Goal: Task Accomplishment & Management: Complete application form

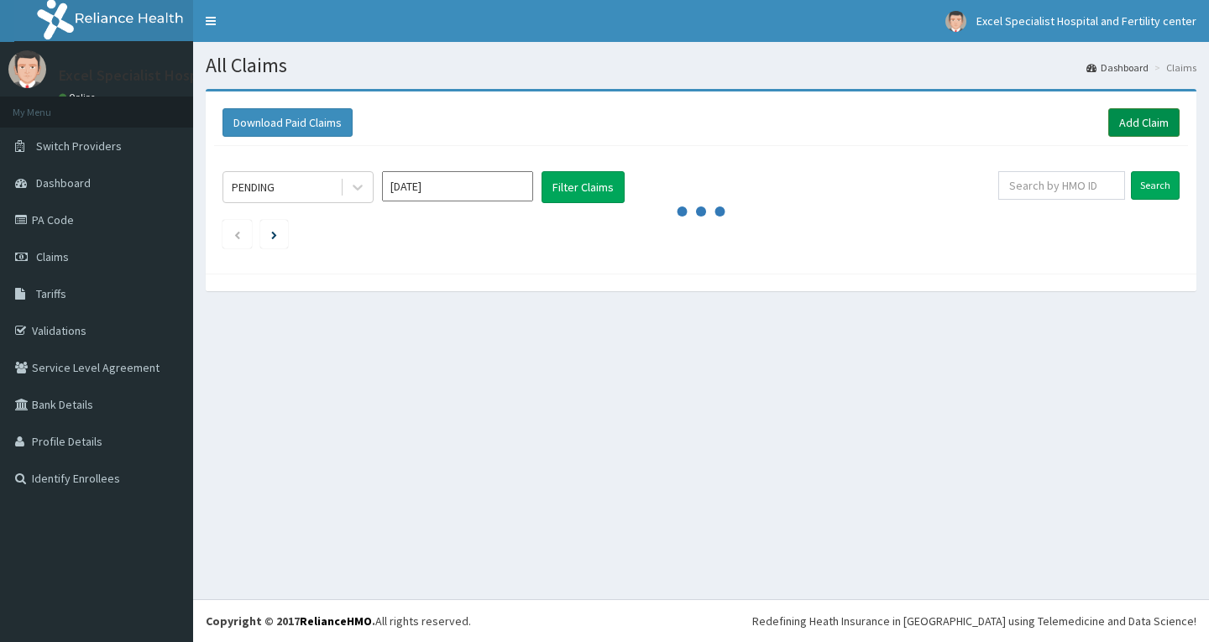
drag, startPoint x: 0, startPoint y: 0, endPoint x: 1136, endPoint y: 125, distance: 1143.3
click at [1136, 125] on link "Add Claim" at bounding box center [1143, 122] width 71 height 29
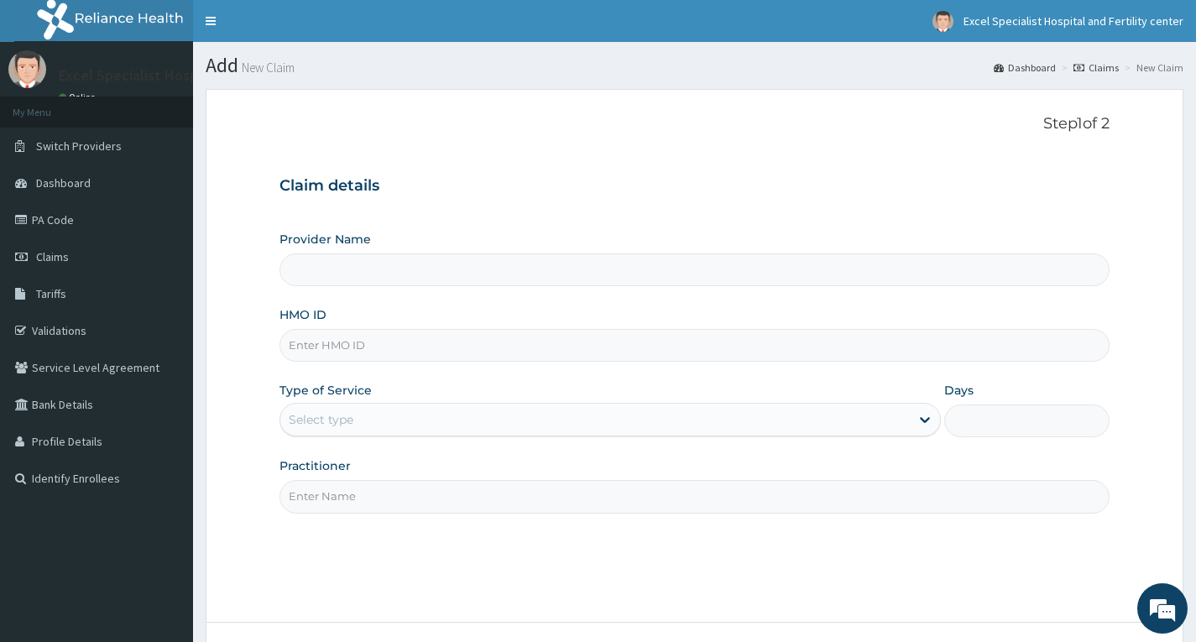
scroll to position [131, 0]
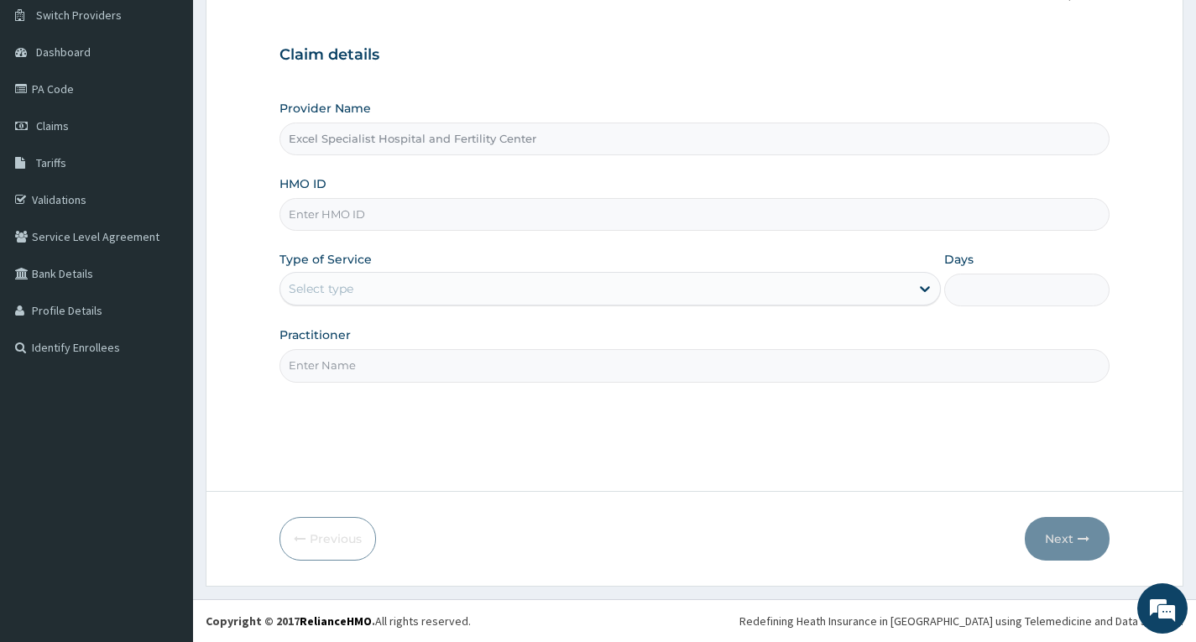
type input "Excel Specialist Hospital and Fertility Center"
click at [452, 212] on input "HMO ID" at bounding box center [695, 214] width 830 height 33
type input "NBC/10919/A"
click at [358, 288] on div "Select type" at bounding box center [595, 288] width 630 height 27
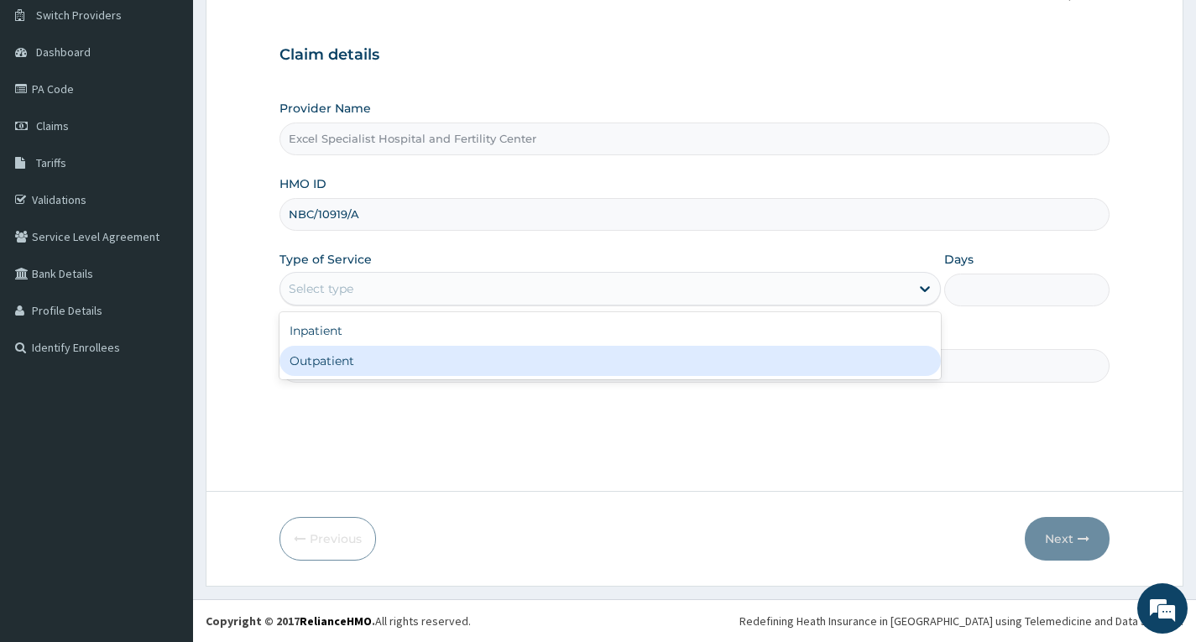
click at [374, 362] on div "Outpatient" at bounding box center [610, 361] width 661 height 30
type input "1"
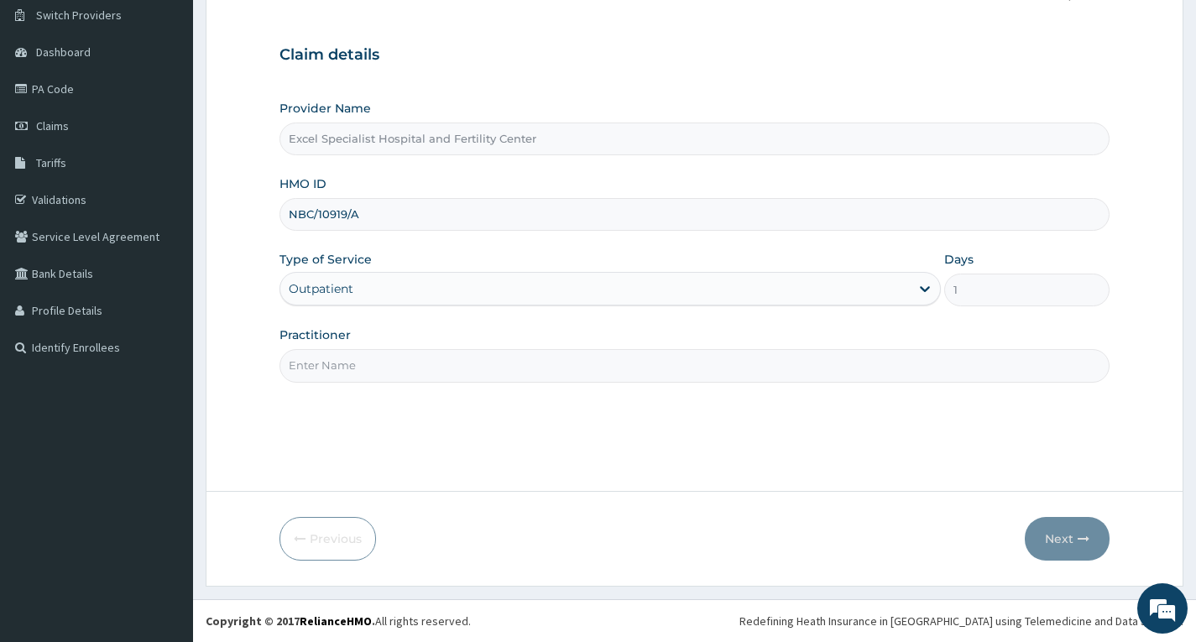
click at [457, 361] on input "Practitioner" at bounding box center [695, 365] width 830 height 33
type input "[PERSON_NAME]"
click at [1087, 541] on icon "button" at bounding box center [1084, 539] width 12 height 12
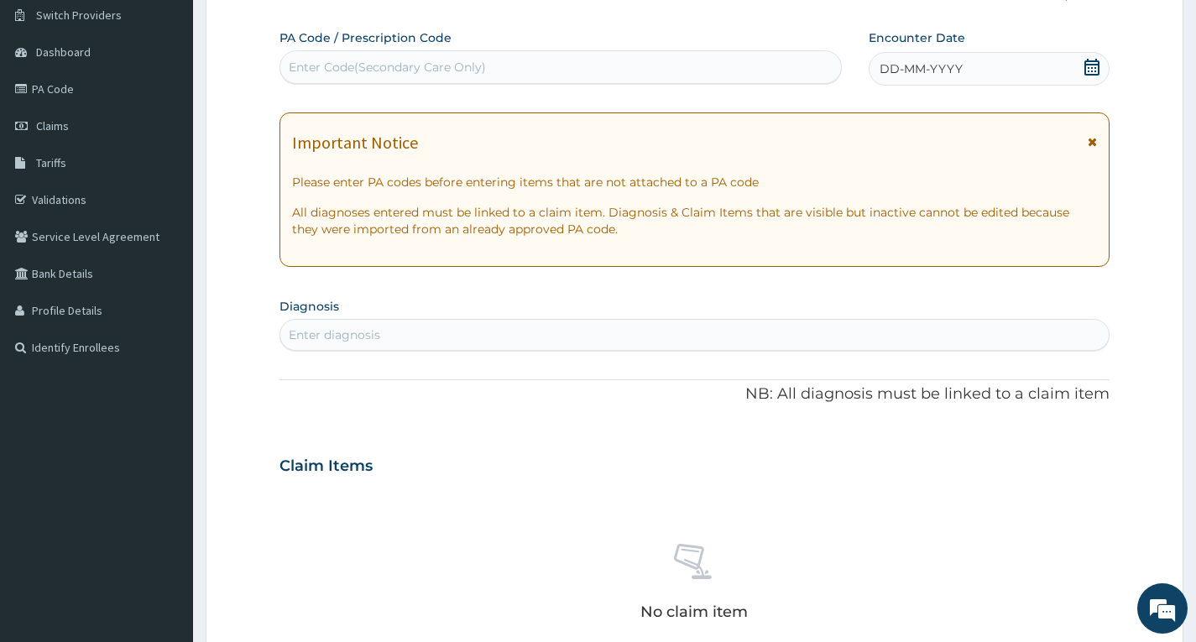
click at [1089, 69] on icon at bounding box center [1092, 67] width 17 height 17
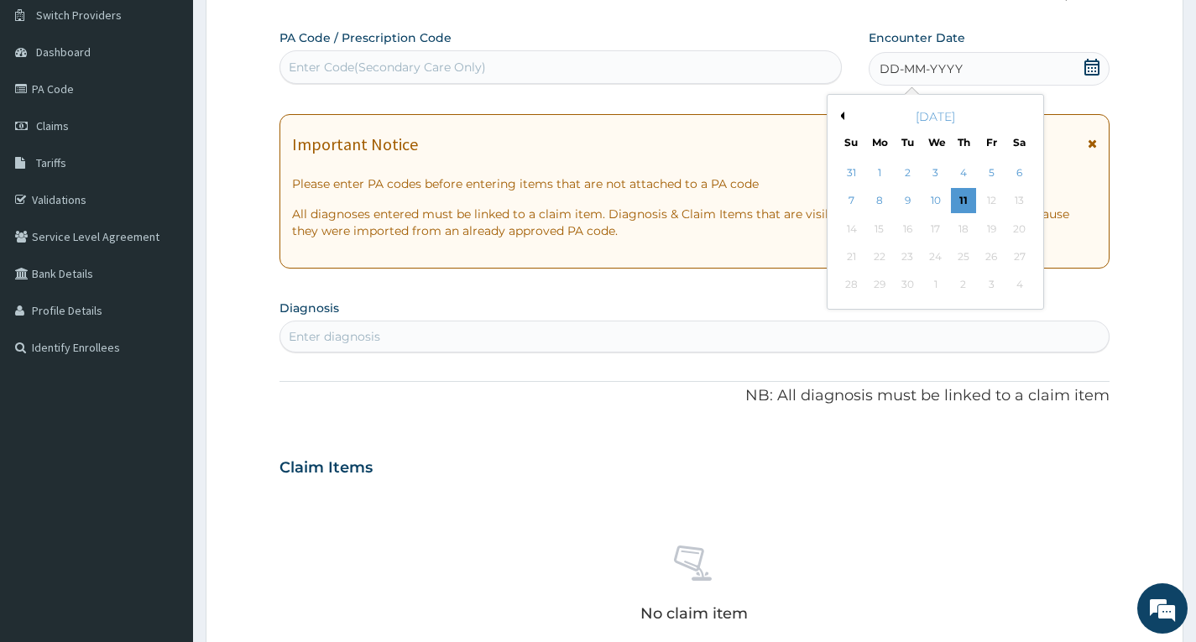
click at [844, 118] on button "Previous Month" at bounding box center [840, 116] width 8 height 8
click at [1013, 283] on div "30" at bounding box center [1018, 285] width 25 height 25
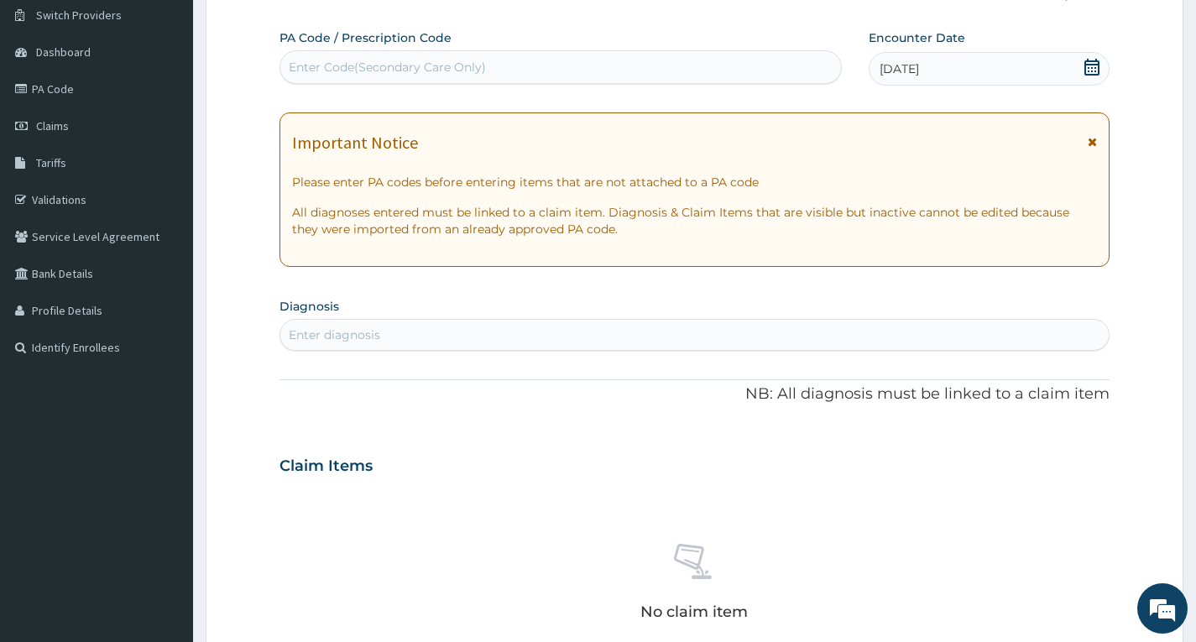
click at [665, 284] on div "PA Code / Prescription Code Enter Code(Secondary Care Only) Encounter Date [DAT…" at bounding box center [695, 463] width 830 height 869
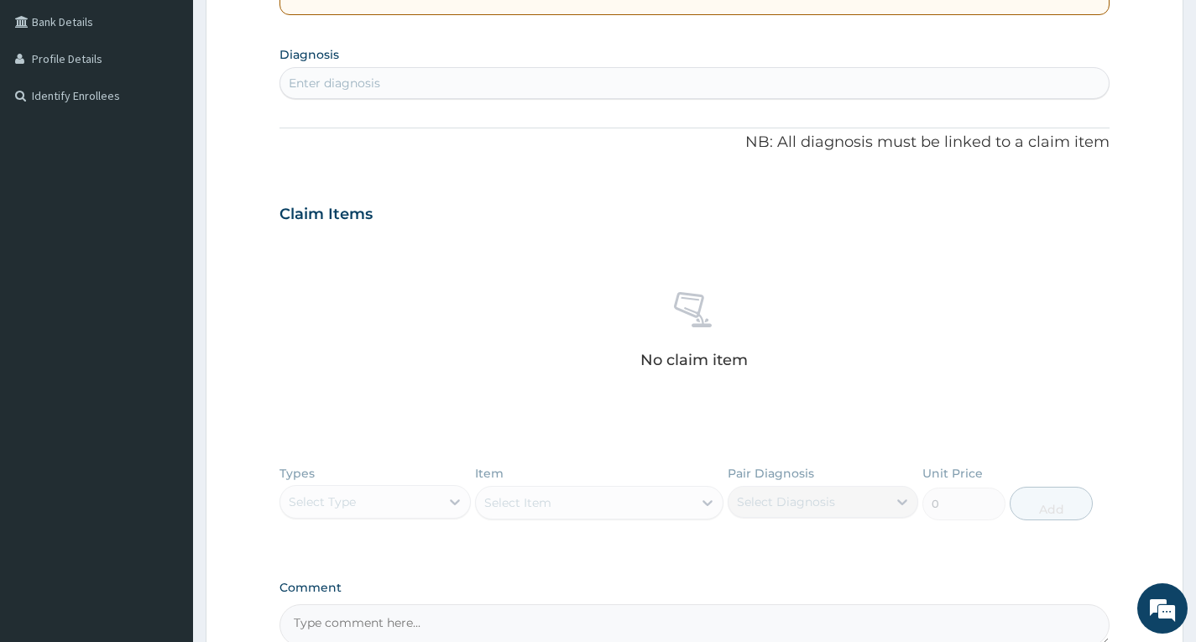
click at [542, 71] on div "Enter diagnosis" at bounding box center [694, 83] width 828 height 27
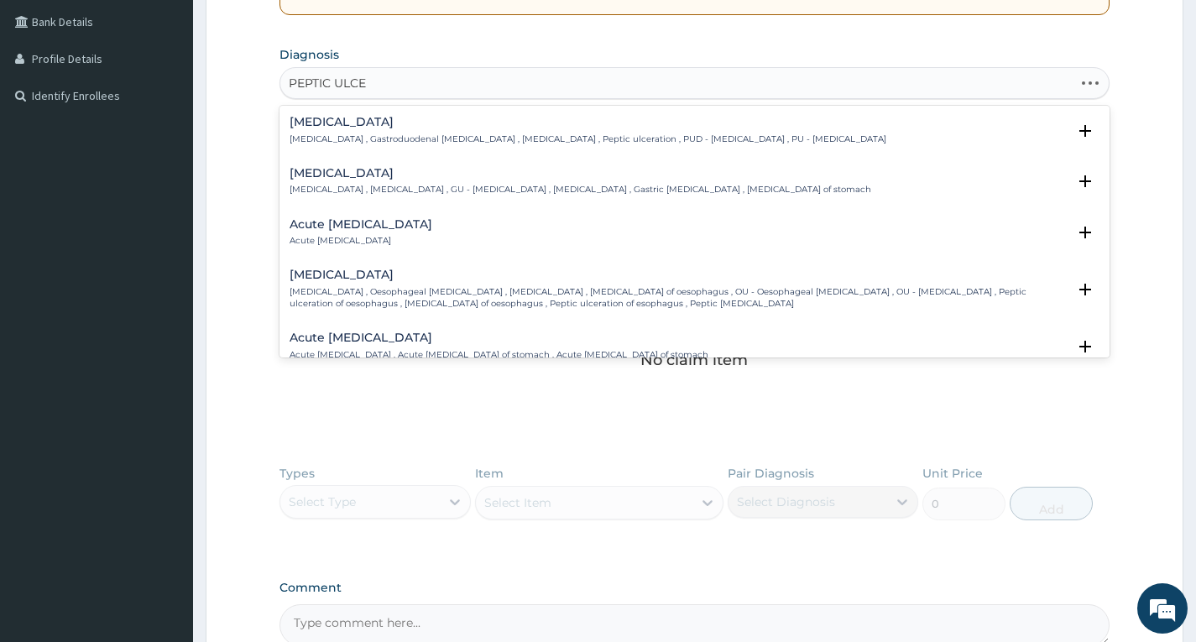
type input "[MEDICAL_DATA]"
click at [358, 224] on h4 "Acute [MEDICAL_DATA]" at bounding box center [361, 224] width 143 height 13
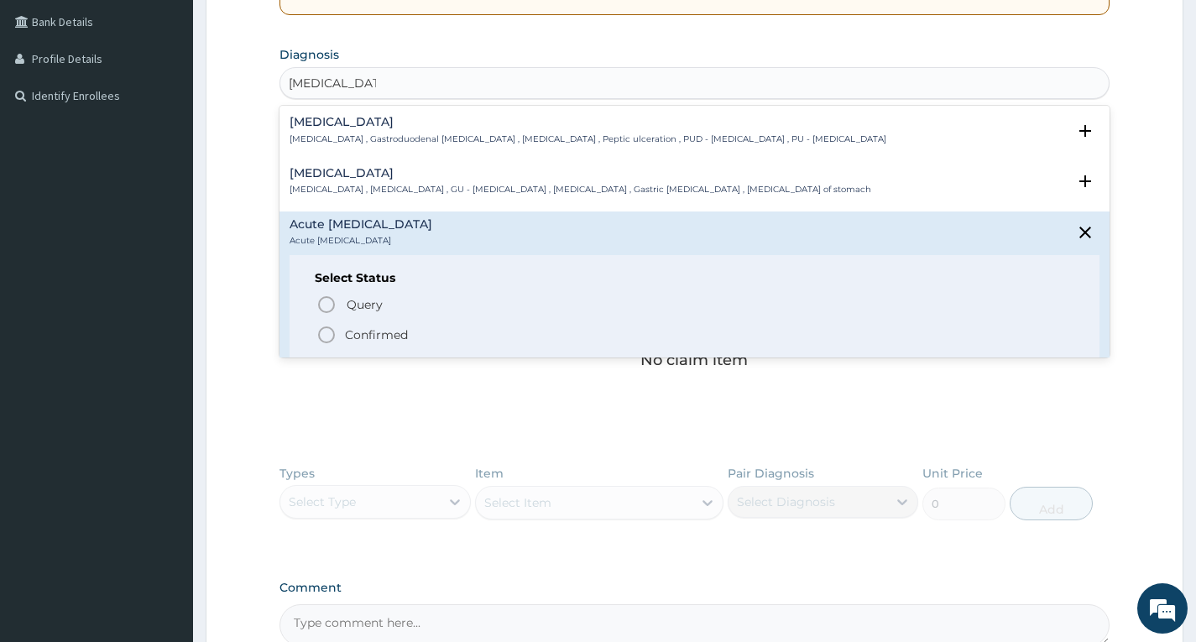
click at [354, 332] on p "Confirmed" at bounding box center [376, 335] width 63 height 17
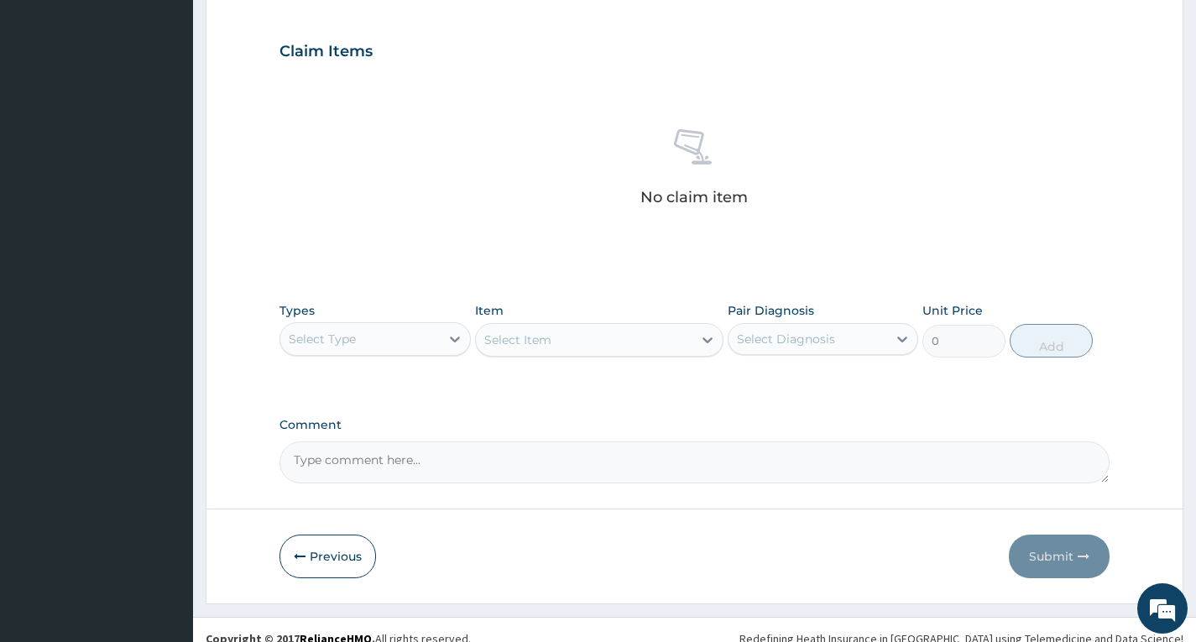
scroll to position [568, 0]
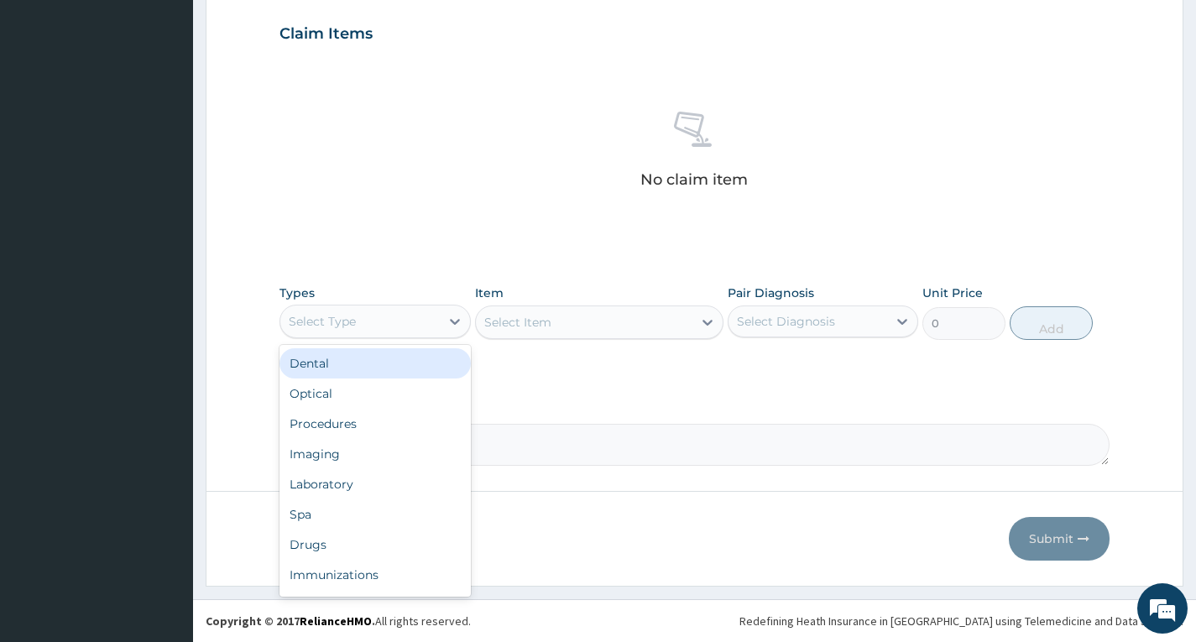
click at [384, 325] on div "Select Type" at bounding box center [359, 321] width 159 height 27
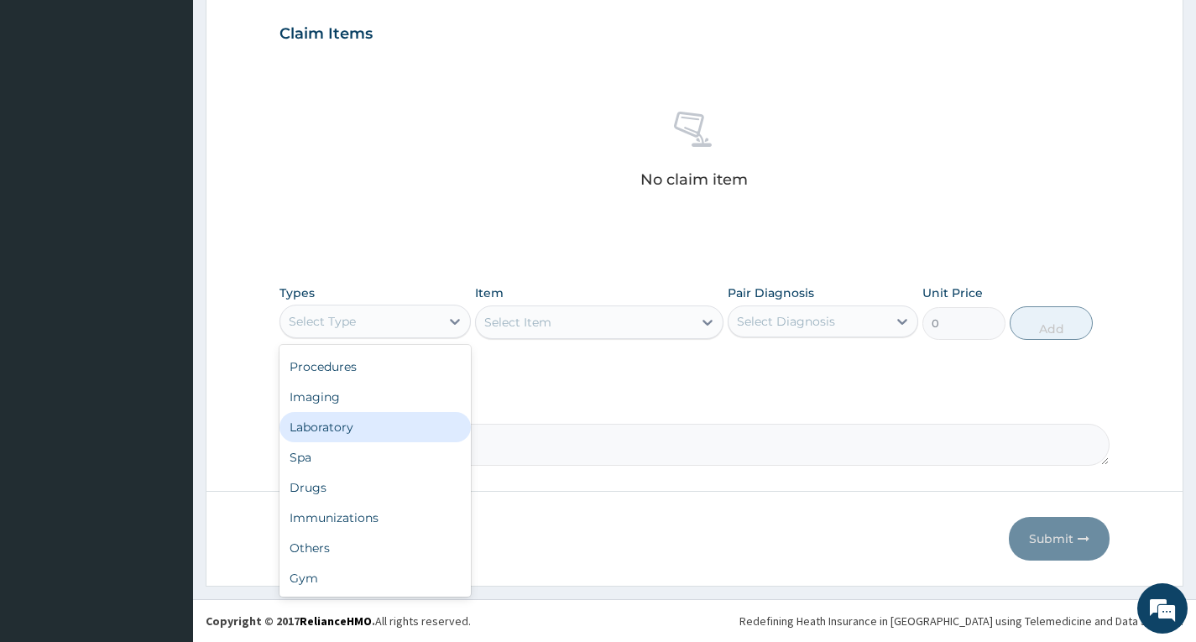
scroll to position [0, 0]
click at [343, 431] on div "Procedures" at bounding box center [375, 424] width 191 height 30
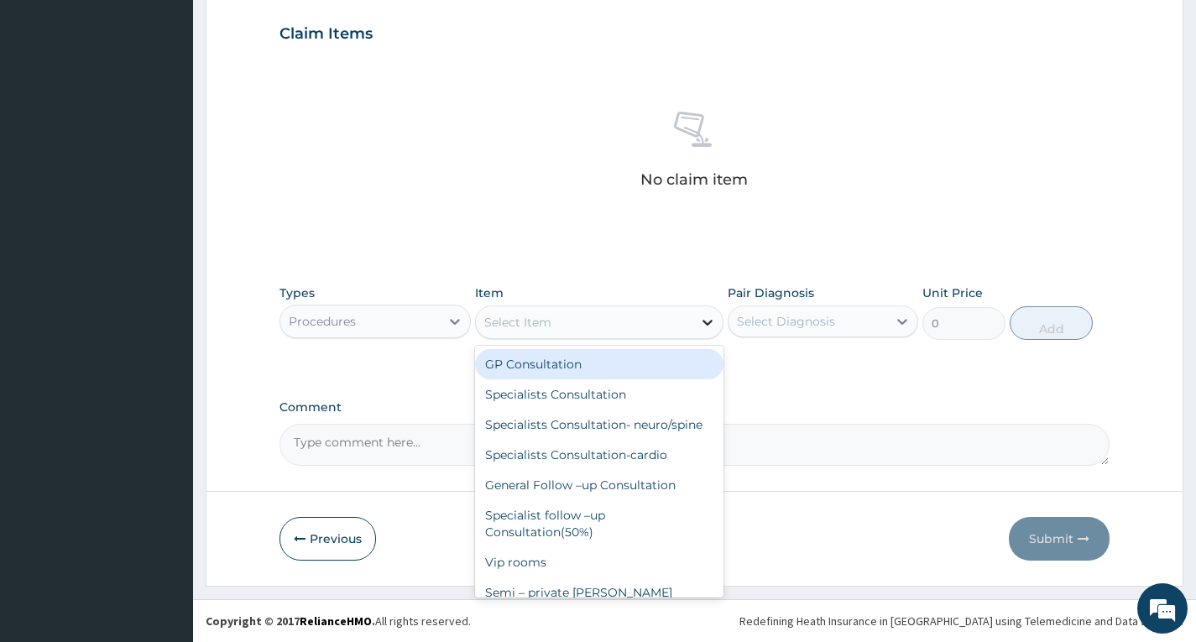
click at [698, 324] on div at bounding box center [707, 322] width 30 height 30
click at [612, 369] on div "GP Consultation" at bounding box center [599, 364] width 249 height 30
type input "2000"
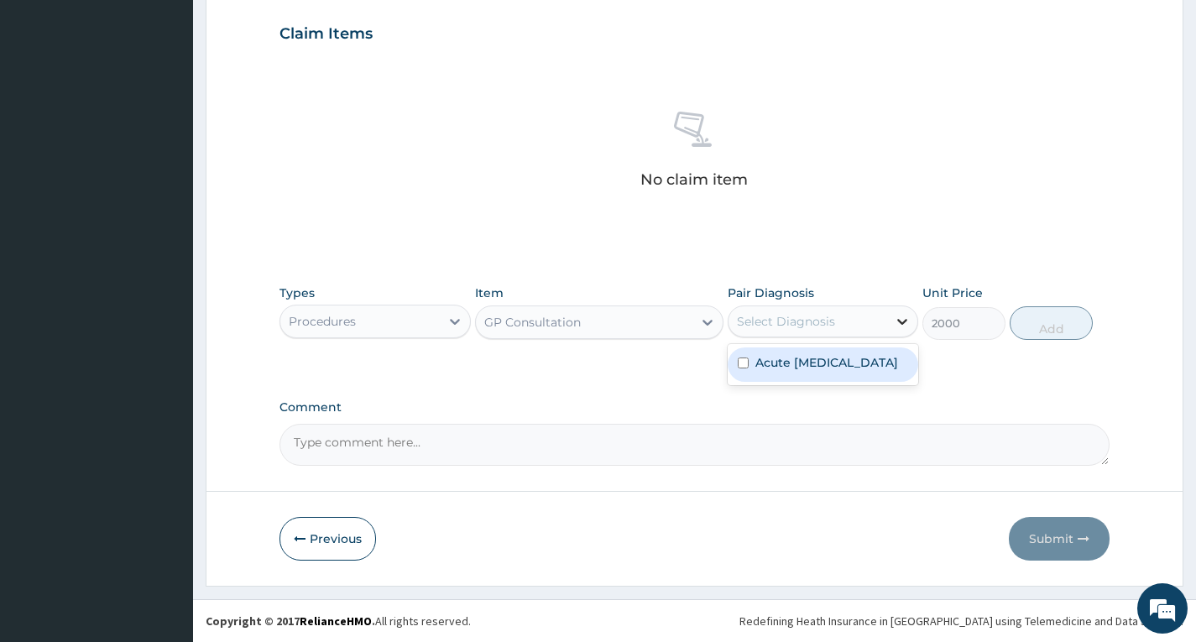
click at [897, 322] on icon at bounding box center [902, 321] width 17 height 17
click at [862, 368] on label "Acute [MEDICAL_DATA]" at bounding box center [826, 362] width 143 height 17
checkbox input "true"
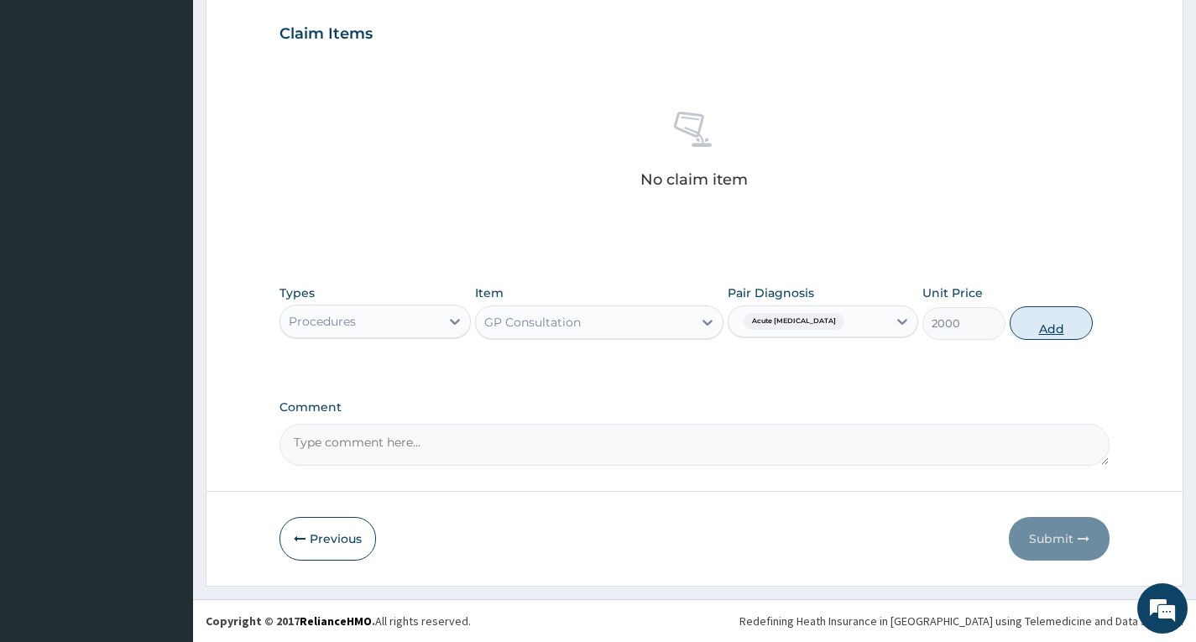
click at [1037, 334] on button "Add" at bounding box center [1051, 323] width 83 height 34
type input "0"
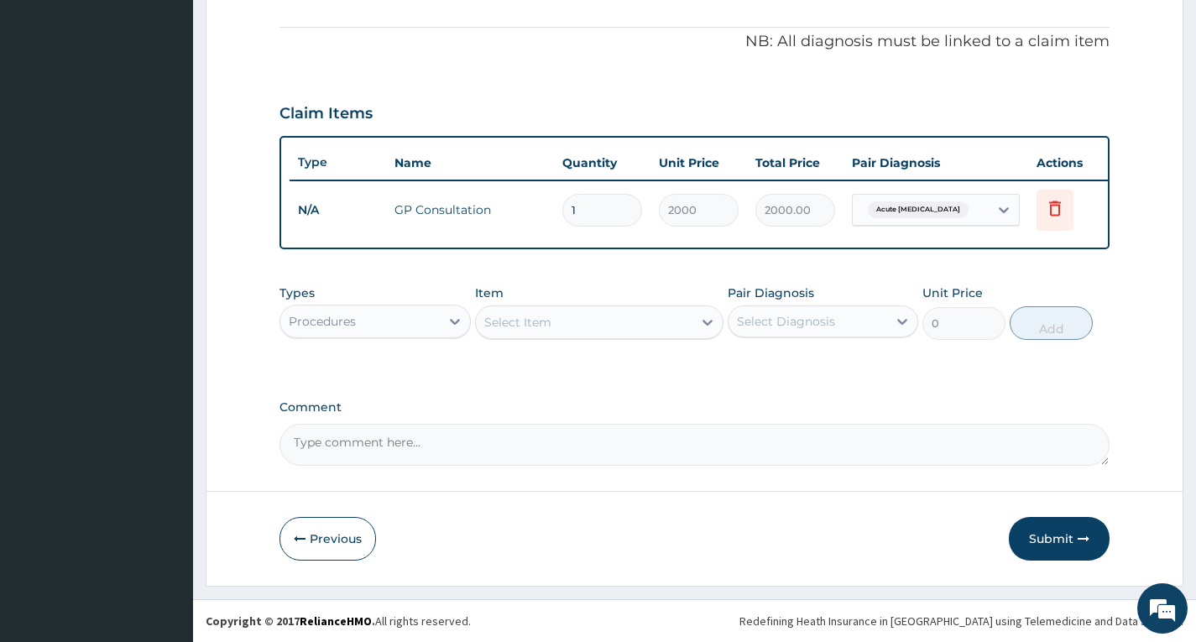
click at [593, 322] on div "Select Item" at bounding box center [584, 322] width 217 height 27
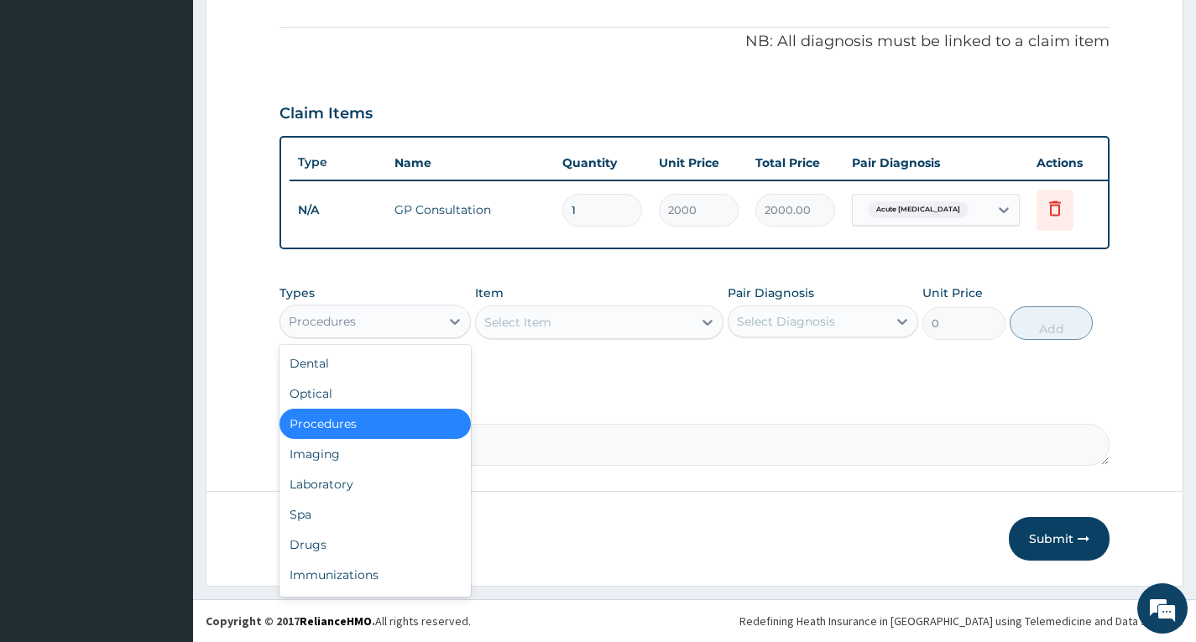
click at [439, 318] on div "Procedures" at bounding box center [359, 321] width 159 height 27
click at [337, 546] on div "Drugs" at bounding box center [375, 545] width 191 height 30
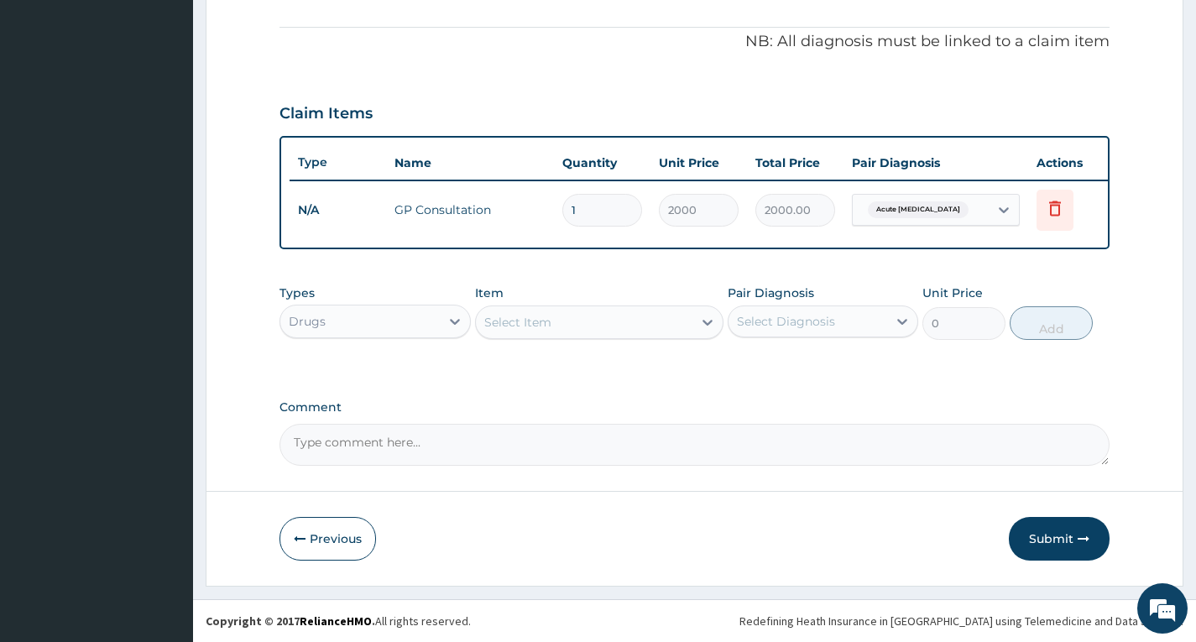
click at [577, 399] on div "PA Code / Prescription Code Enter Code(Secondary Care Only) Encounter Date [DAT…" at bounding box center [695, 69] width 830 height 794
click at [620, 316] on div "Select Item" at bounding box center [584, 322] width 217 height 27
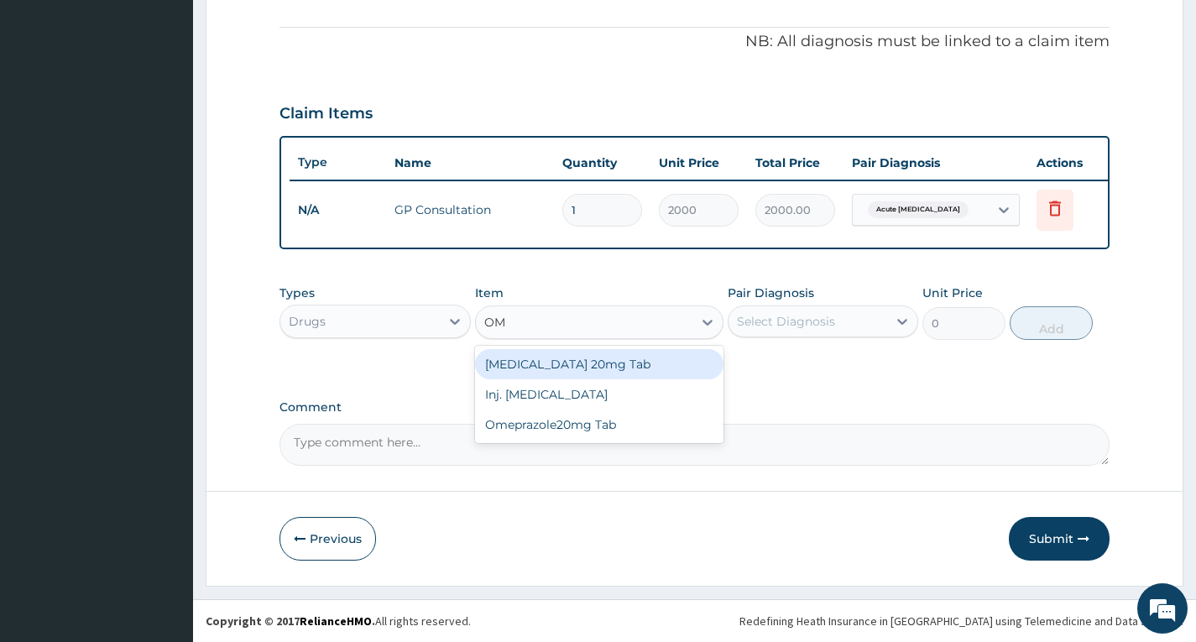
type input "O"
type input "[MEDICAL_DATA]"
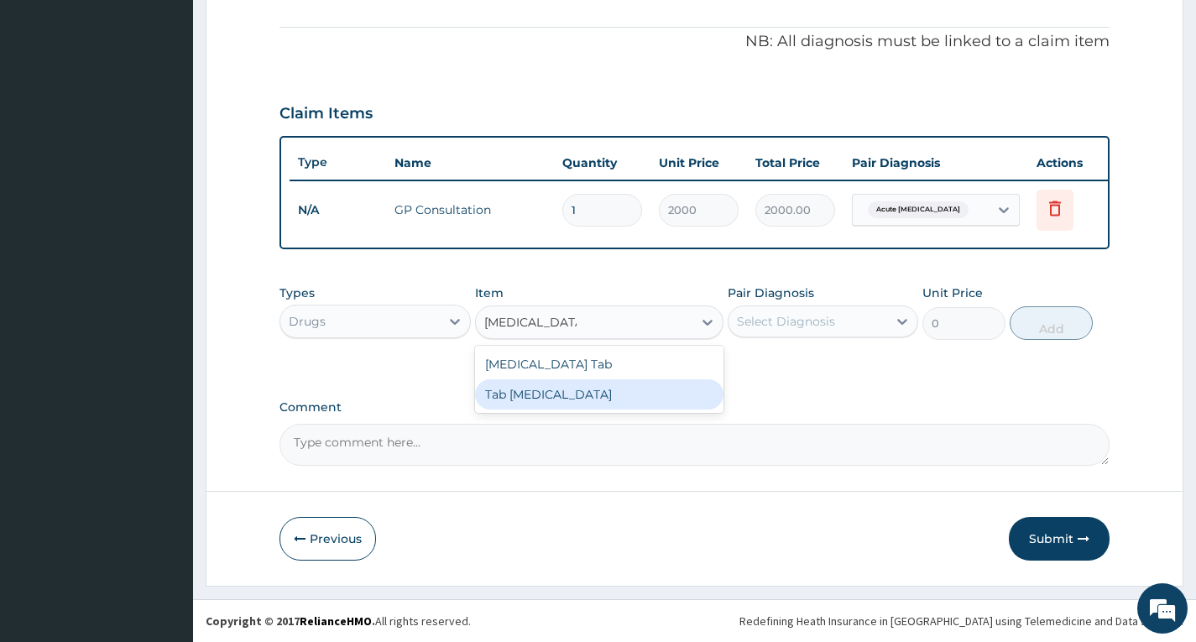
click at [611, 389] on div "Tab [MEDICAL_DATA]" at bounding box center [599, 394] width 249 height 30
type input "250"
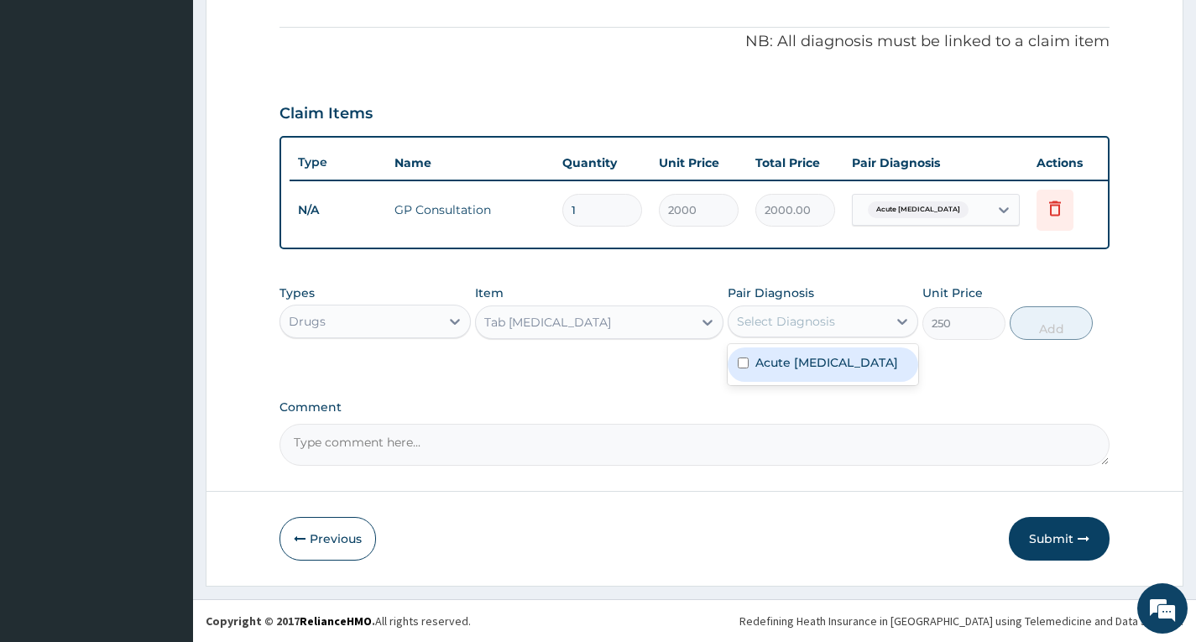
click at [828, 325] on div "Select Diagnosis" at bounding box center [786, 321] width 98 height 17
click at [828, 349] on div "Acute [MEDICAL_DATA]" at bounding box center [823, 364] width 191 height 34
checkbox input "true"
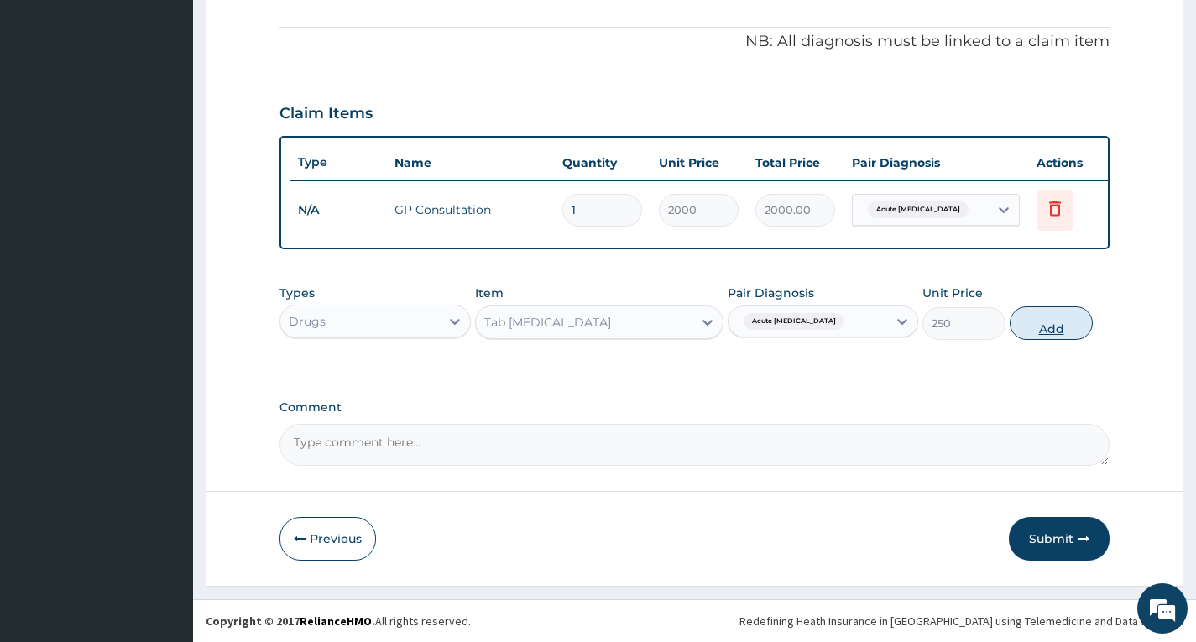
click at [1032, 325] on button "Add" at bounding box center [1051, 323] width 83 height 34
type input "0"
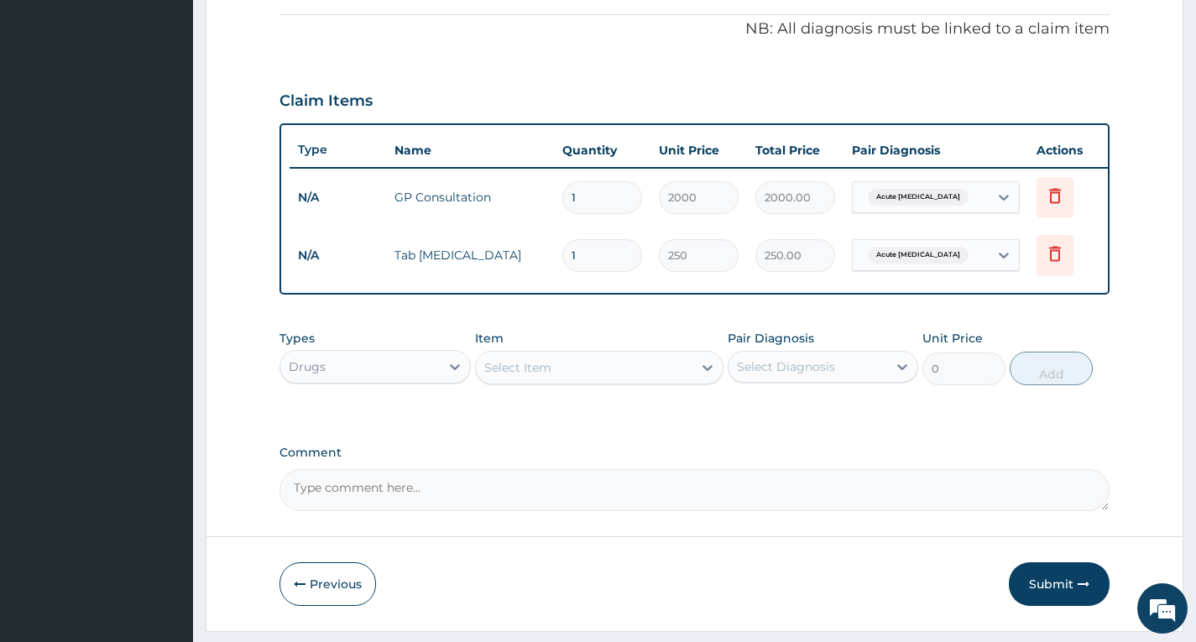
type input "14"
type input "3500.00"
type input "14"
click at [622, 353] on div "Item Select Item" at bounding box center [599, 357] width 249 height 55
click at [619, 369] on div "Select Item" at bounding box center [584, 367] width 217 height 27
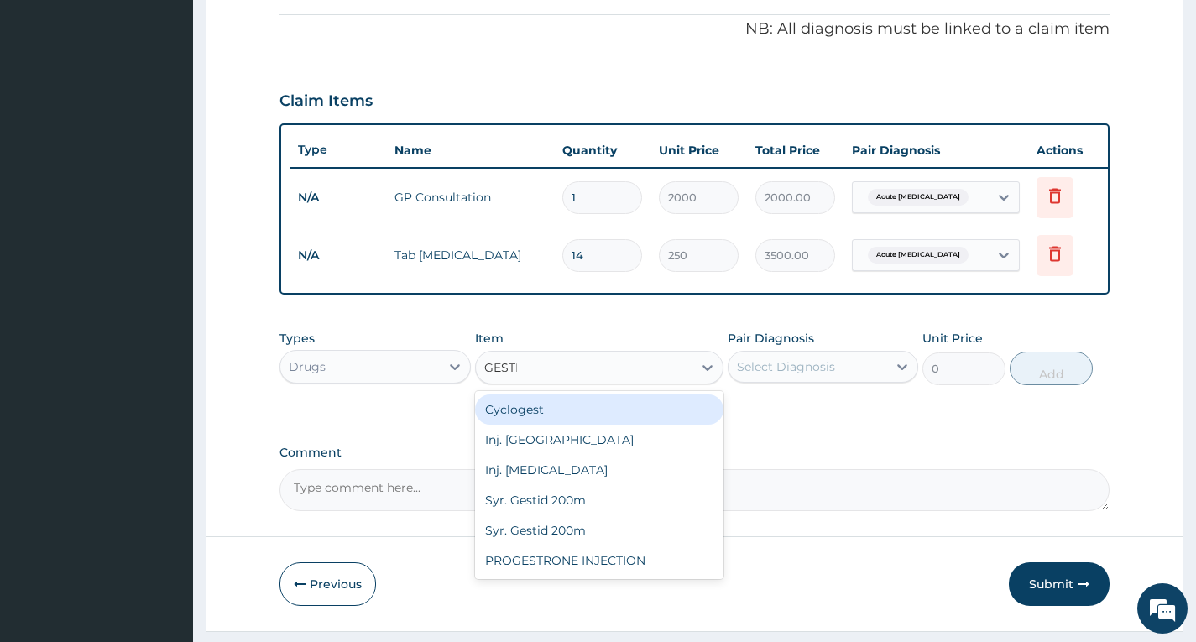
type input "GESTID"
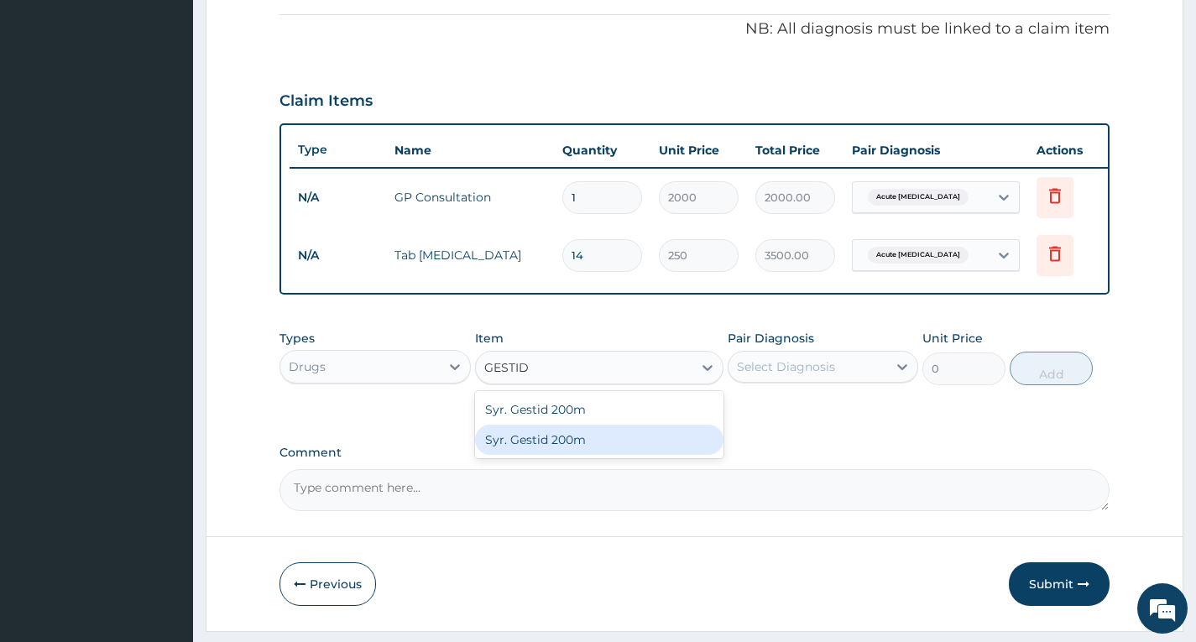
click at [555, 452] on div "Syr. Gestid 200m" at bounding box center [599, 440] width 249 height 30
type input "720"
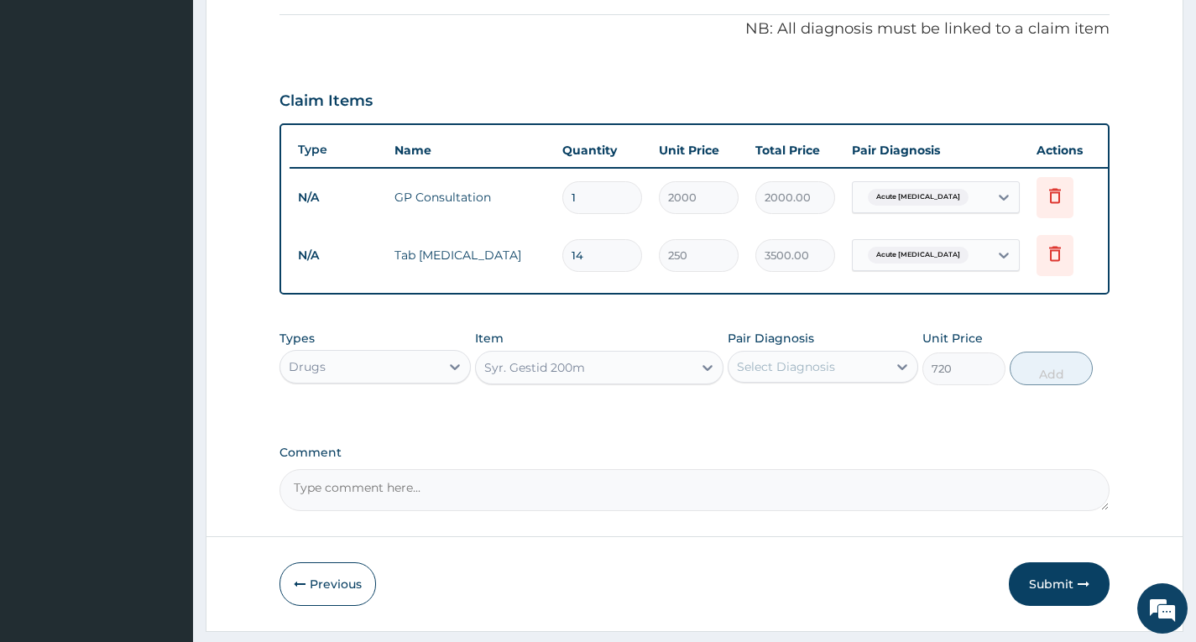
click at [668, 370] on div "Syr. Gestid 200m" at bounding box center [584, 367] width 217 height 27
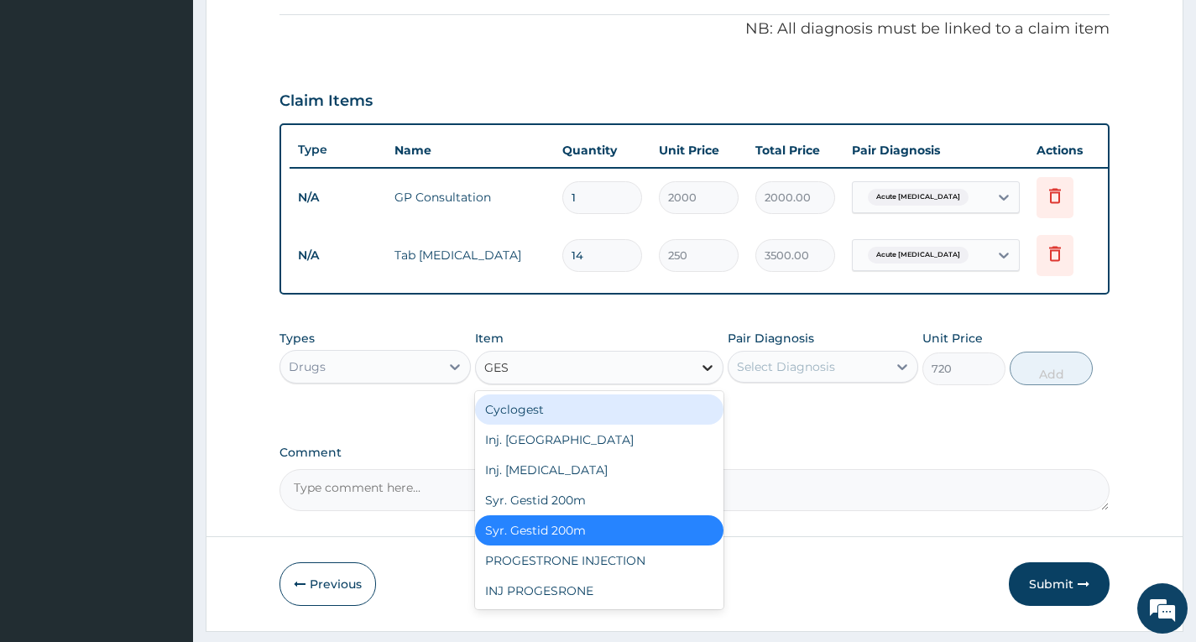
scroll to position [0, 0]
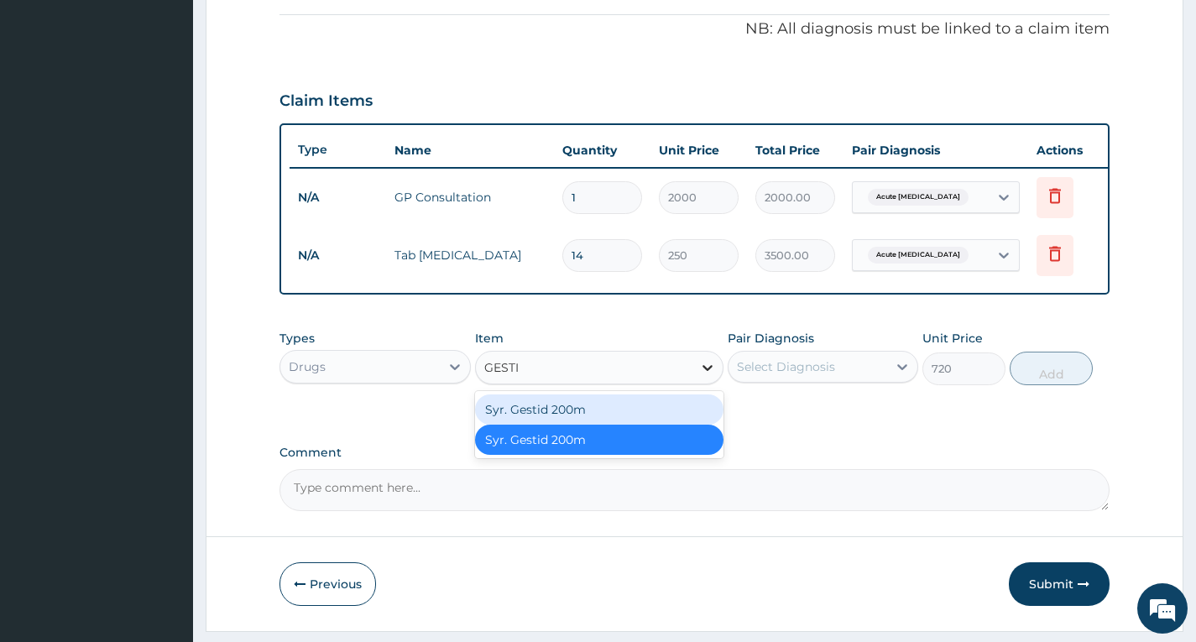
type input "GESTID"
click at [640, 416] on div "Syr. Gestid 200m" at bounding box center [599, 409] width 249 height 30
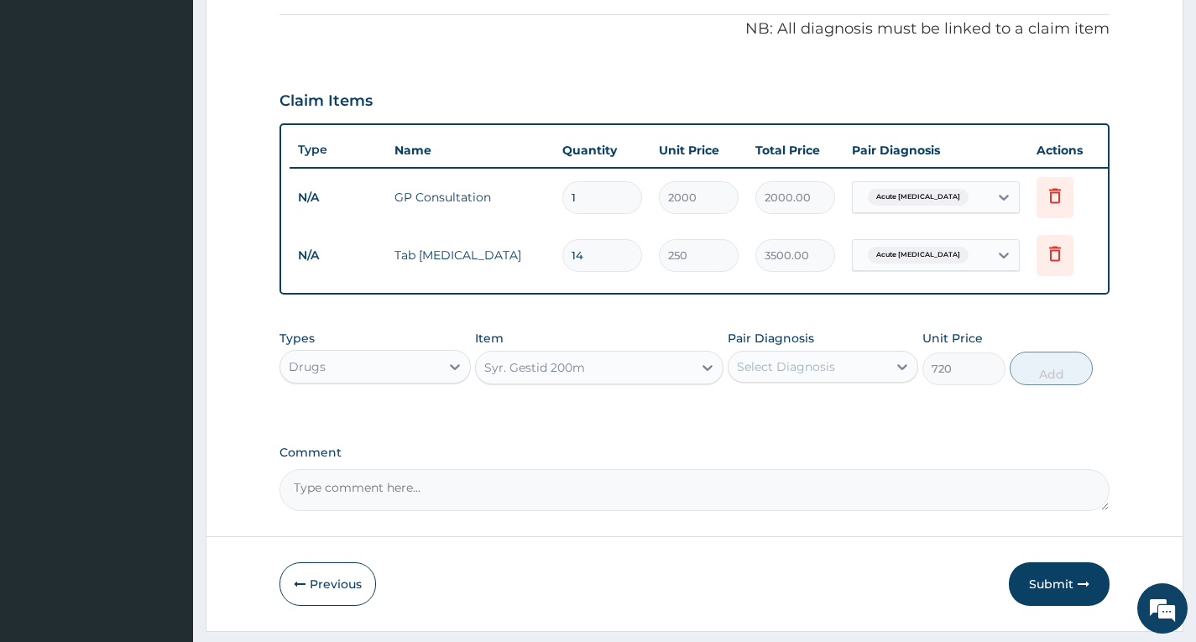
click at [656, 384] on div "Syr. Gestid 200m" at bounding box center [599, 368] width 249 height 34
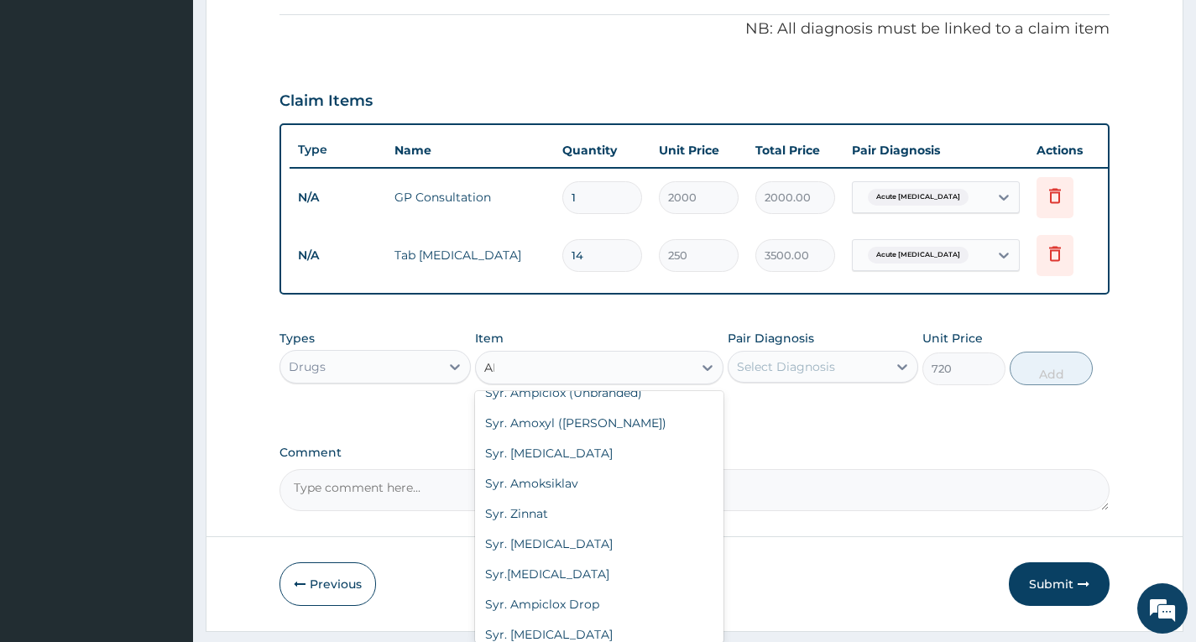
scroll to position [1205, 0]
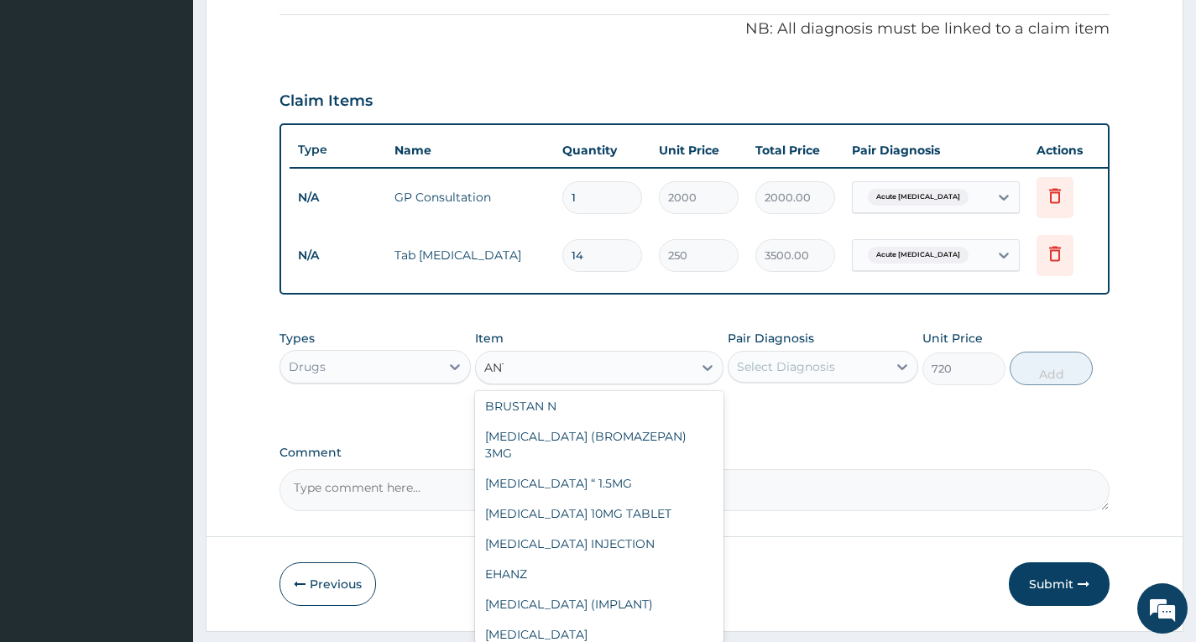
type input "ANTA"
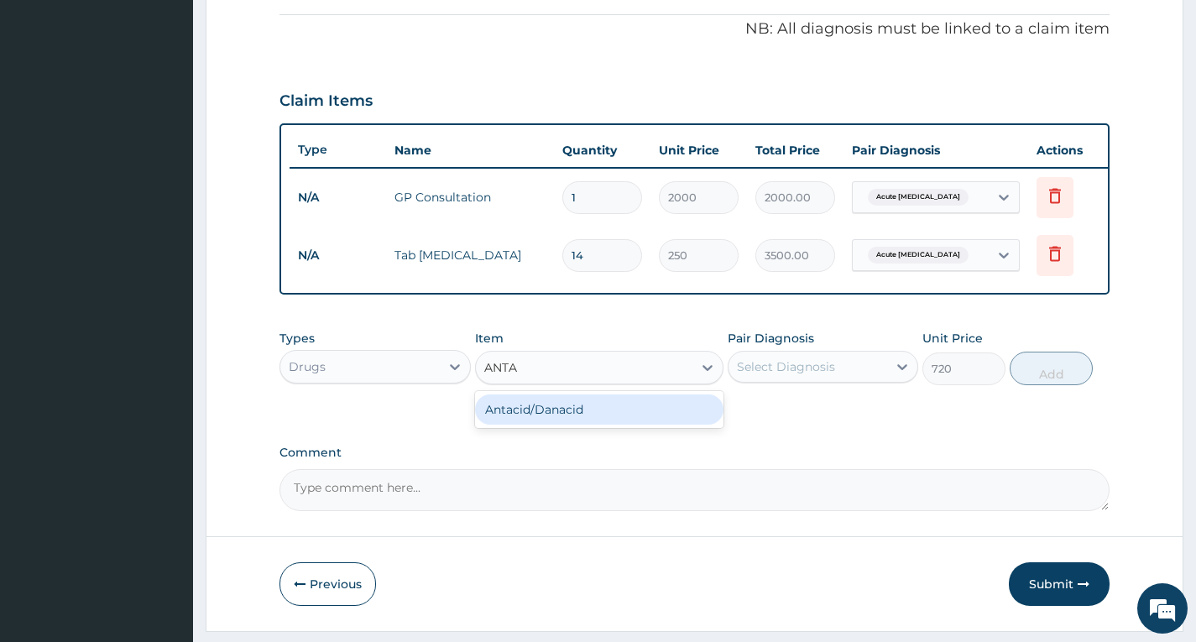
click at [610, 422] on div "Antacid/Danacid" at bounding box center [599, 409] width 249 height 30
type input "12"
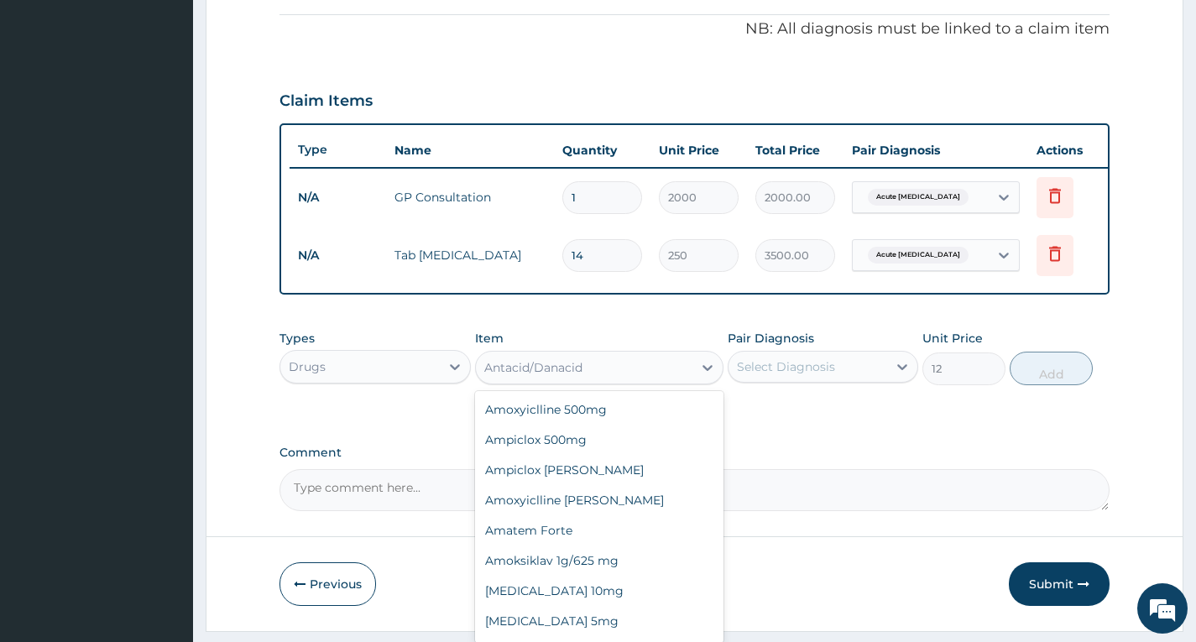
click at [632, 376] on div "Antacid/Danacid" at bounding box center [584, 367] width 217 height 27
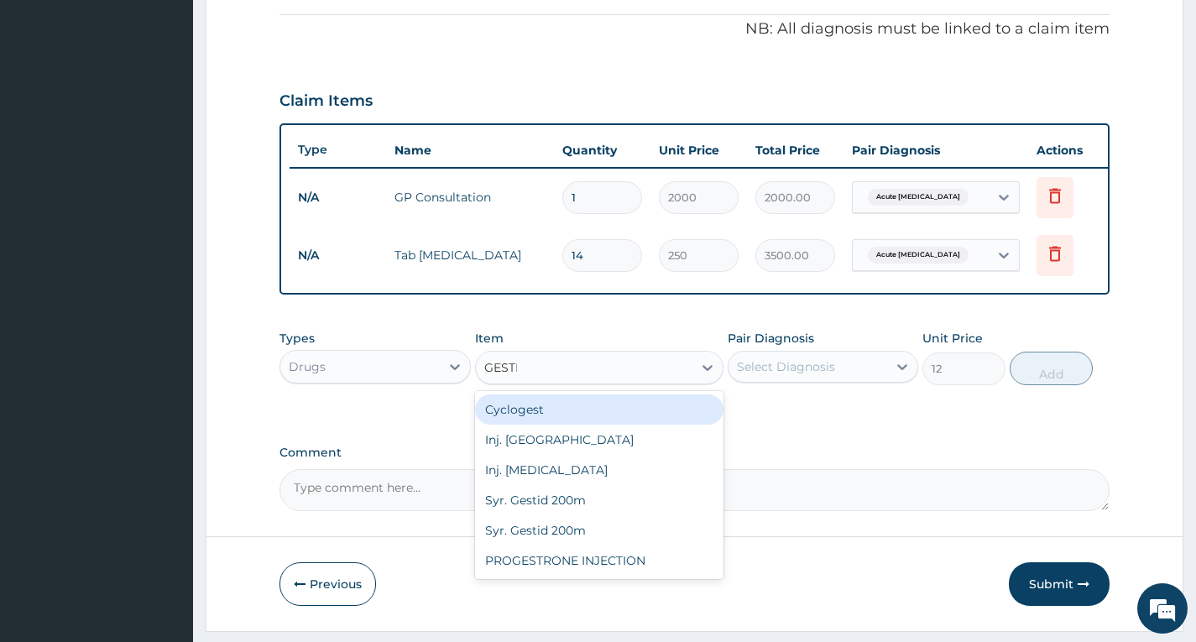
type input "GESTID"
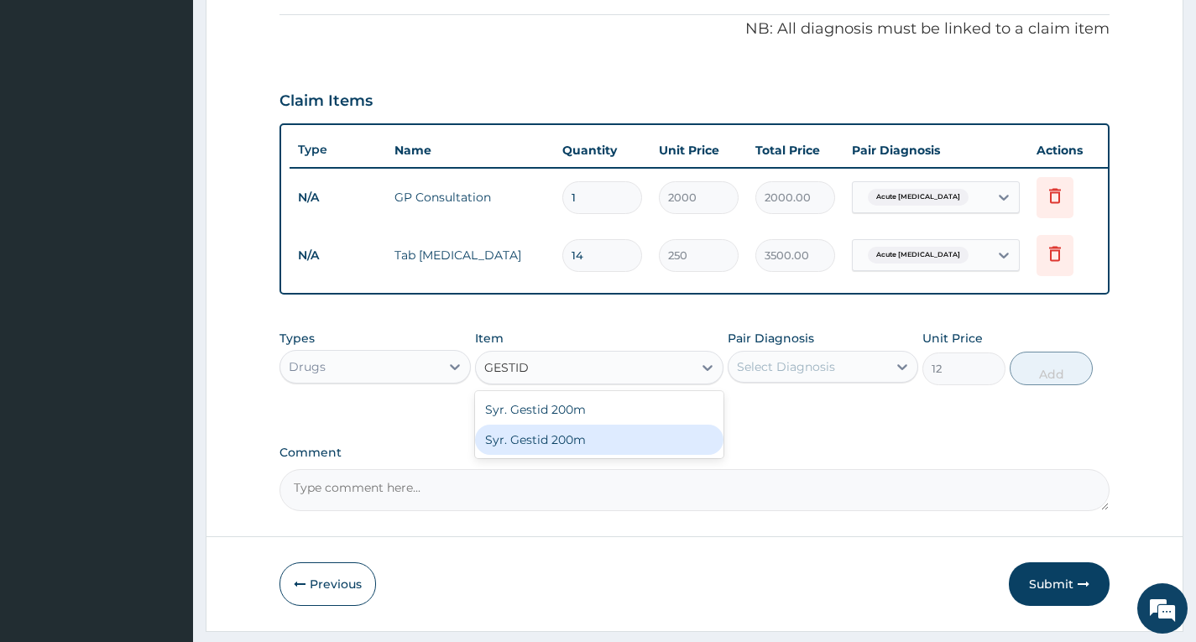
click at [620, 443] on div "Syr. Gestid 200m" at bounding box center [599, 440] width 249 height 30
type input "720"
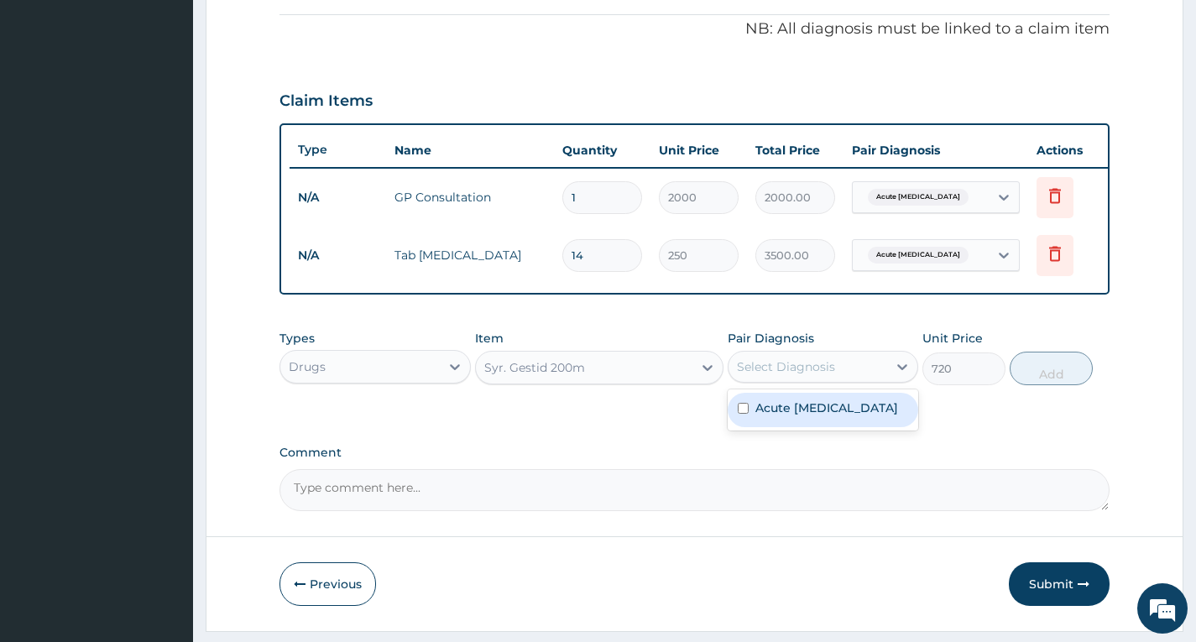
click at [806, 375] on div "Select Diagnosis" at bounding box center [786, 366] width 98 height 17
click at [793, 416] on label "Acute [MEDICAL_DATA]" at bounding box center [826, 408] width 143 height 17
checkbox input "true"
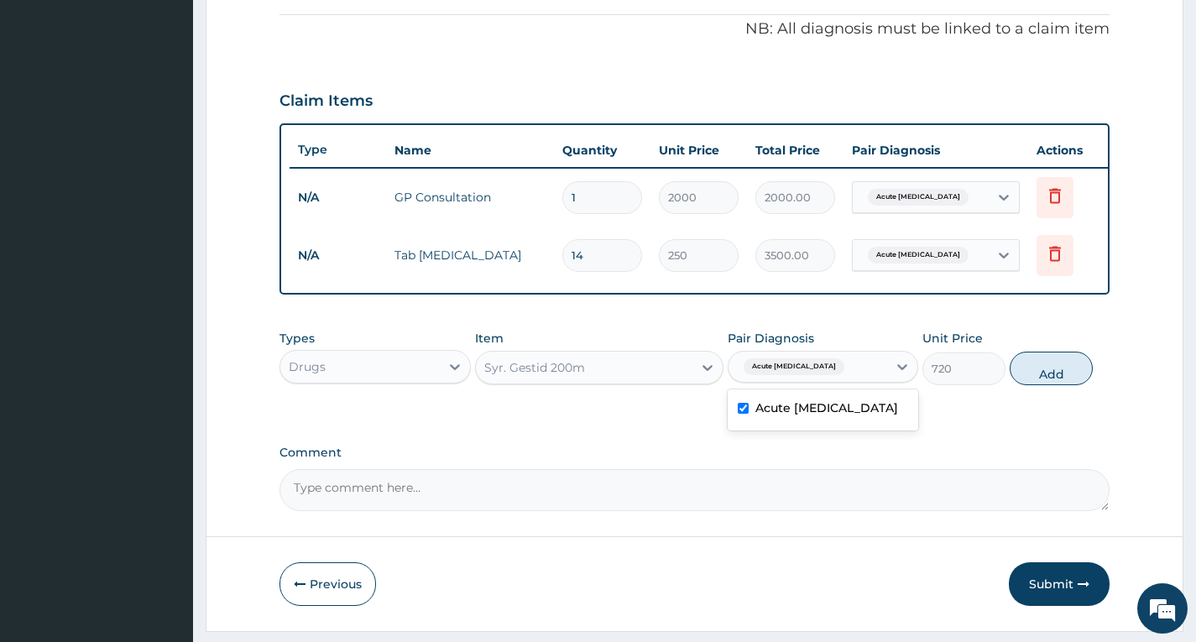
drag, startPoint x: 1038, startPoint y: 384, endPoint x: 944, endPoint y: 343, distance: 102.6
click at [1038, 384] on button "Add" at bounding box center [1051, 369] width 83 height 34
type input "0"
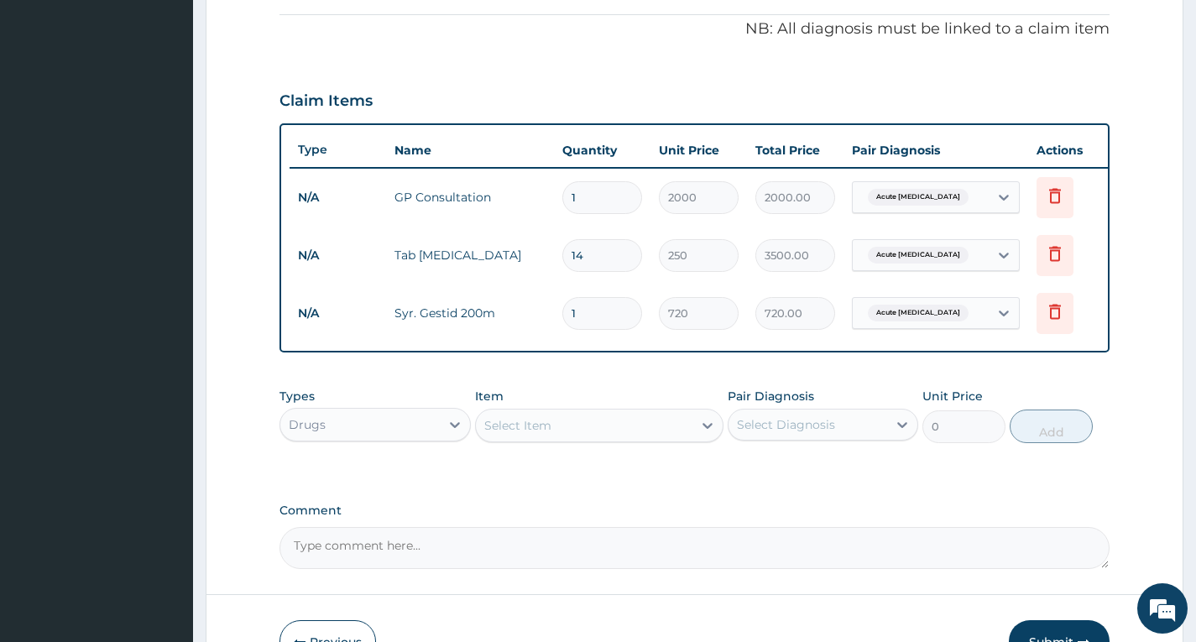
type input "0.00"
type input "2"
type input "1440.00"
type input "2"
click at [618, 376] on div "PA Code / Prescription Code Enter Code(Secondary Care Only) Encounter Date [DAT…" at bounding box center [695, 114] width 830 height 910
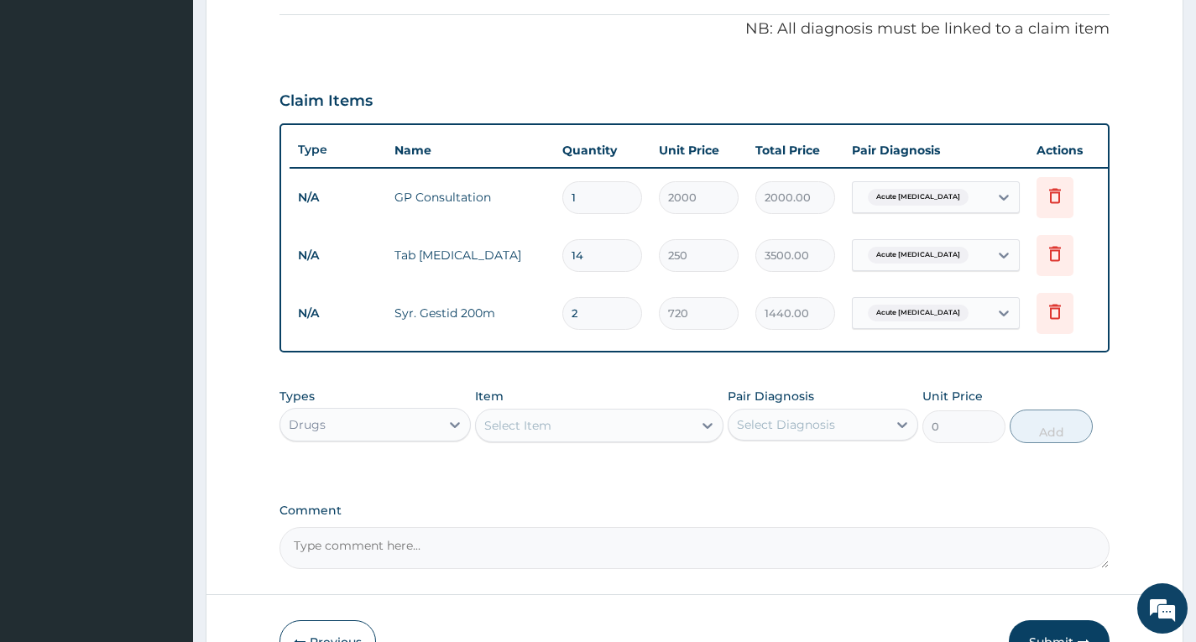
scroll to position [617, 0]
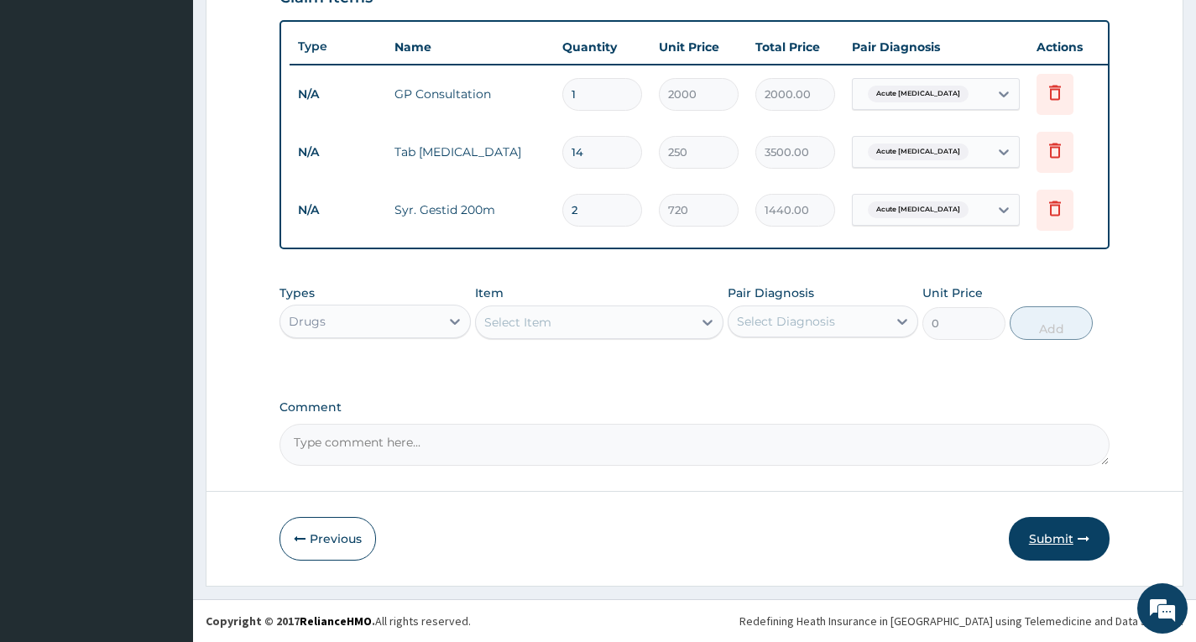
click at [1032, 525] on button "Submit" at bounding box center [1059, 539] width 101 height 44
